Goal: Complete application form: Complete application form

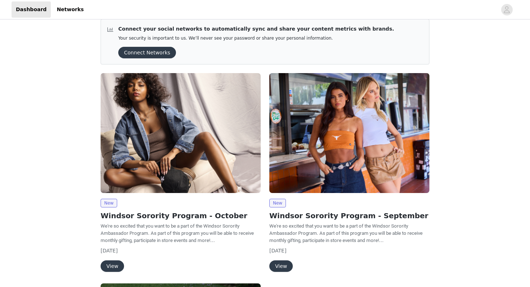
scroll to position [5, 0]
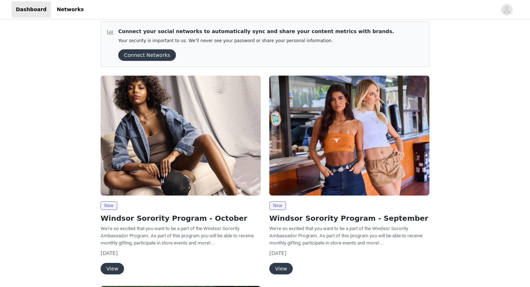
click at [113, 265] on button "View" at bounding box center [112, 269] width 23 height 12
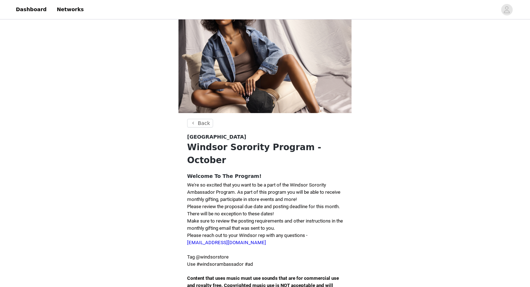
scroll to position [102, 0]
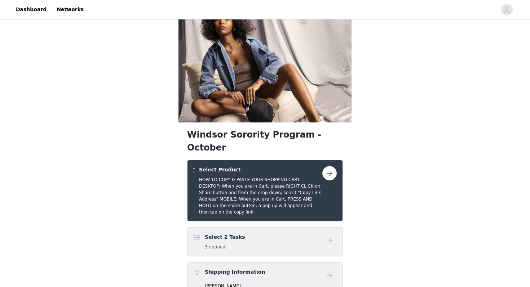
scroll to position [10, 0]
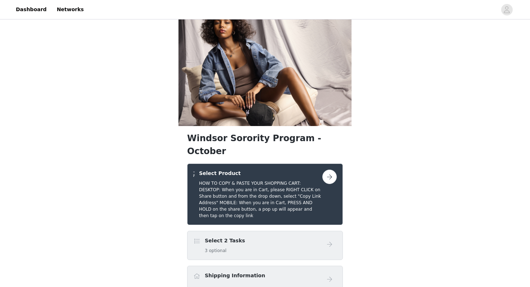
click at [224, 237] on h4 "Select 2 Tasks" at bounding box center [225, 241] width 40 height 8
click at [333, 170] on button "button" at bounding box center [329, 177] width 14 height 14
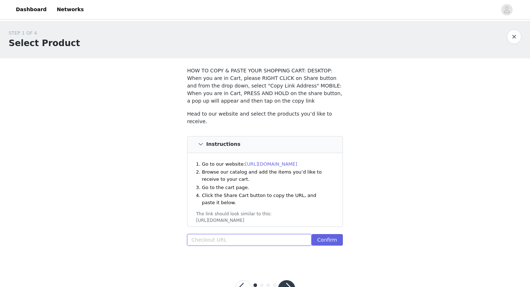
click at [215, 238] on input "text" at bounding box center [249, 240] width 124 height 12
paste input "[URL][DOMAIN_NAME]"
type input "[URL][DOMAIN_NAME]"
click at [325, 239] on button "Confirm" at bounding box center [327, 240] width 31 height 12
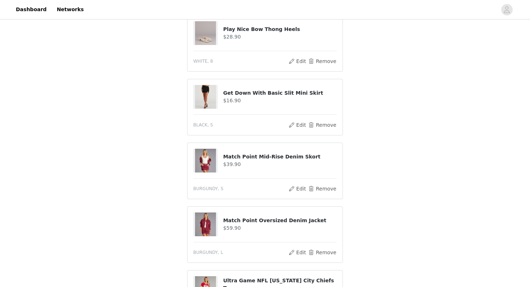
scroll to position [340, 0]
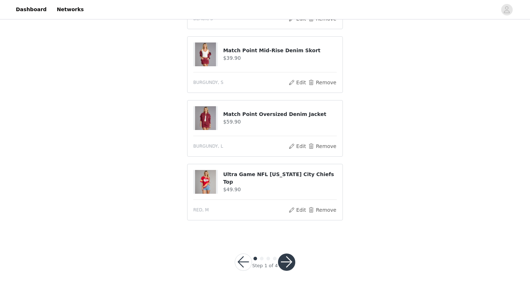
click at [285, 263] on button "button" at bounding box center [286, 262] width 17 height 17
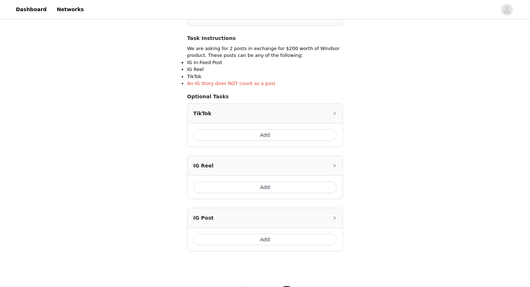
scroll to position [148, 0]
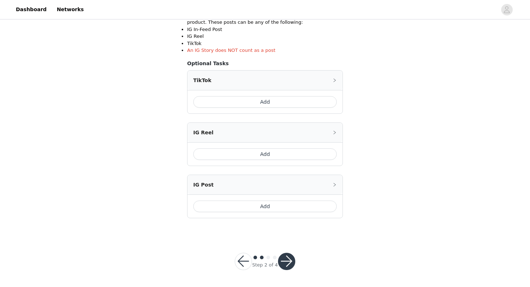
click at [277, 206] on button "Add" at bounding box center [265, 207] width 144 height 12
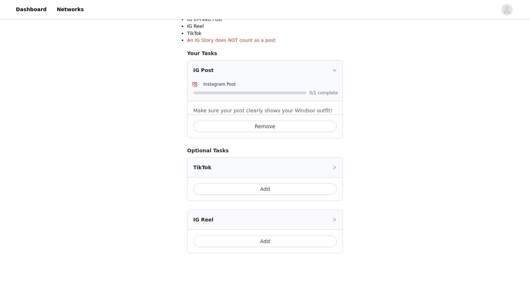
scroll to position [161, 0]
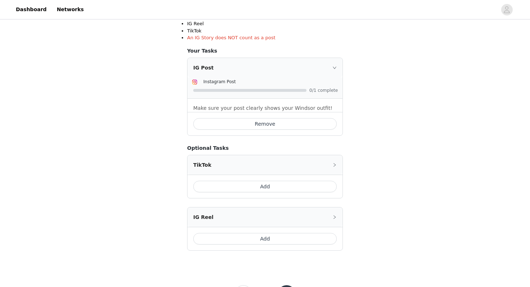
click at [261, 238] on button "Add" at bounding box center [265, 239] width 144 height 12
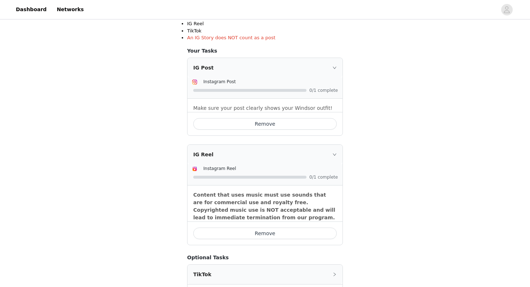
click at [336, 153] on icon "icon: right" at bounding box center [335, 155] width 4 height 4
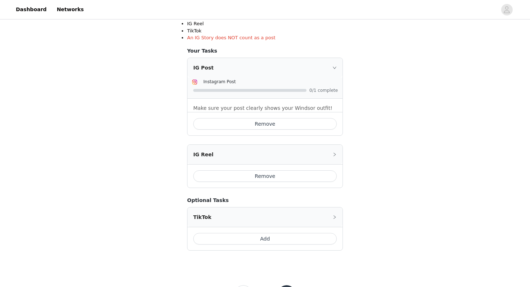
click at [273, 241] on button "Add" at bounding box center [265, 239] width 144 height 12
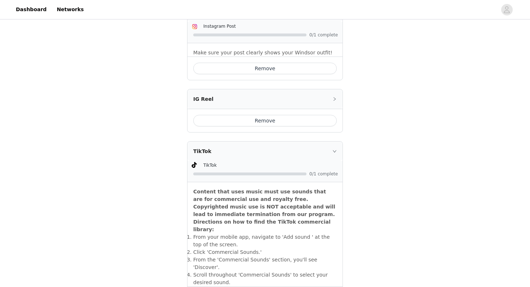
scroll to position [293, 0]
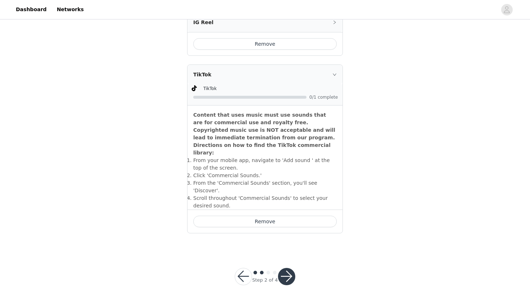
click at [286, 268] on button "button" at bounding box center [286, 276] width 17 height 17
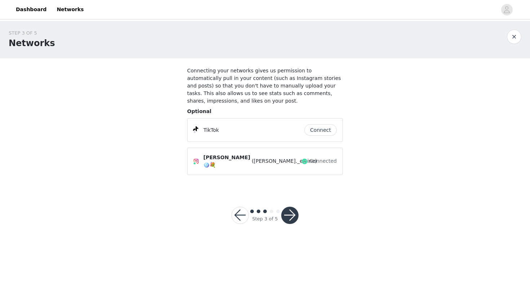
click at [323, 131] on button "Connect" at bounding box center [320, 130] width 32 height 12
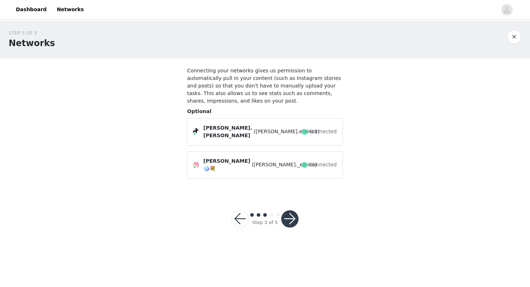
click at [290, 213] on button "button" at bounding box center [289, 219] width 17 height 17
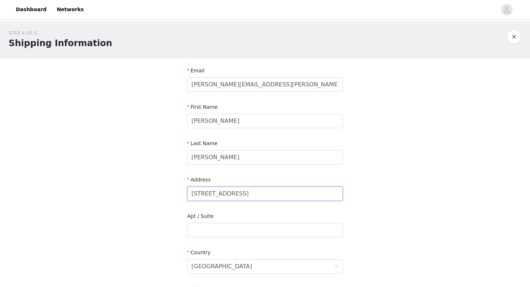
drag, startPoint x: 256, startPoint y: 190, endPoint x: 251, endPoint y: 199, distance: 10.0
click at [251, 199] on input "[STREET_ADDRESS]" at bounding box center [265, 194] width 156 height 14
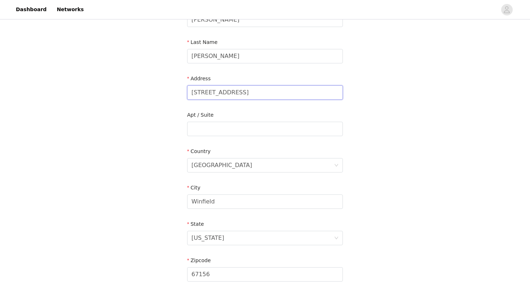
scroll to position [109, 0]
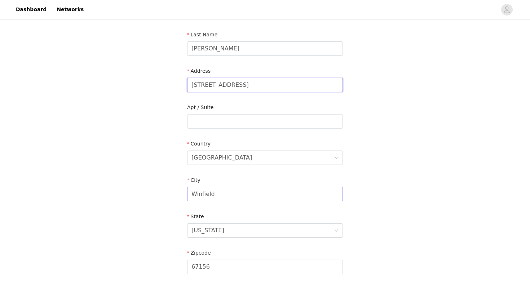
type input "[STREET_ADDRESS]"
click at [230, 195] on input "Winfield" at bounding box center [265, 194] width 156 height 14
type input "W"
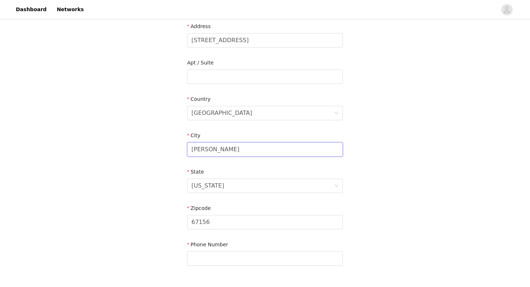
scroll to position [159, 0]
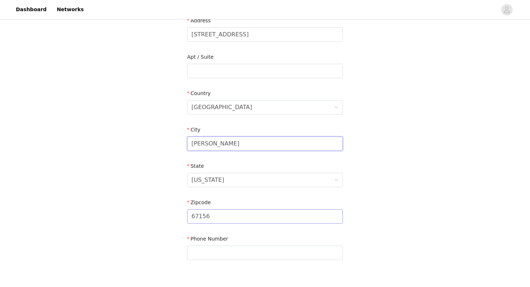
type input "[PERSON_NAME]"
click at [232, 221] on input "67156" at bounding box center [265, 217] width 156 height 14
type input "66044"
click at [245, 257] on input "text" at bounding box center [265, 253] width 156 height 14
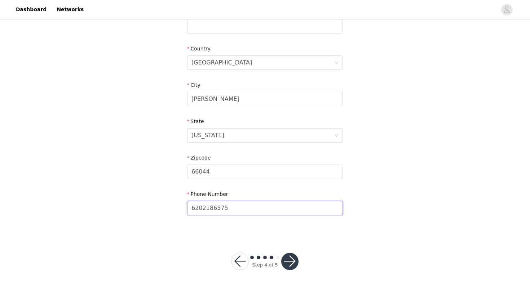
type input "6202186575"
click at [293, 255] on button "button" at bounding box center [289, 261] width 17 height 17
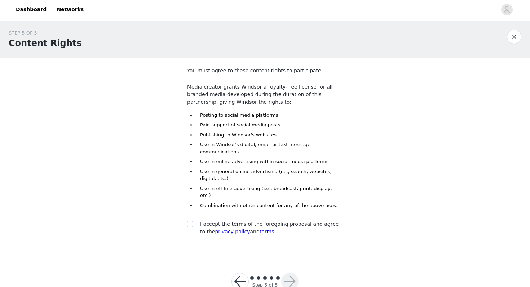
click at [190, 221] on input "checkbox" at bounding box center [189, 223] width 5 height 5
checkbox input "true"
click at [296, 273] on button "button" at bounding box center [289, 281] width 17 height 17
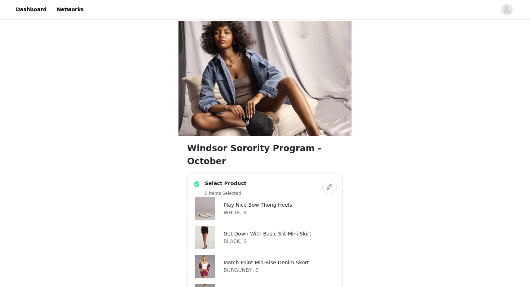
scroll to position [335, 0]
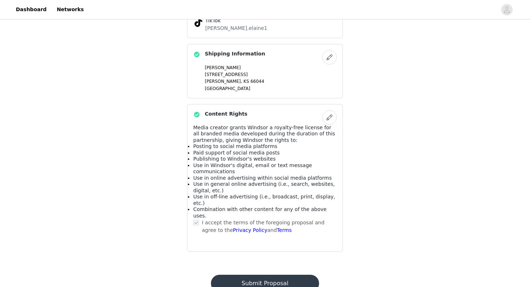
scroll to position [0, 0]
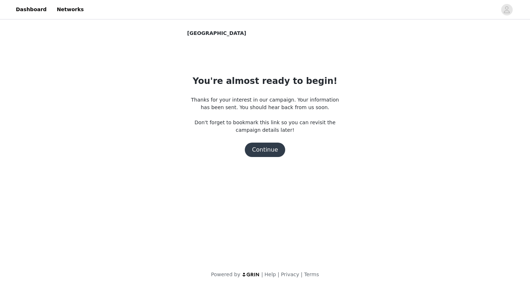
click at [264, 151] on button "Continue" at bounding box center [265, 150] width 40 height 14
